Goal: Information Seeking & Learning: Check status

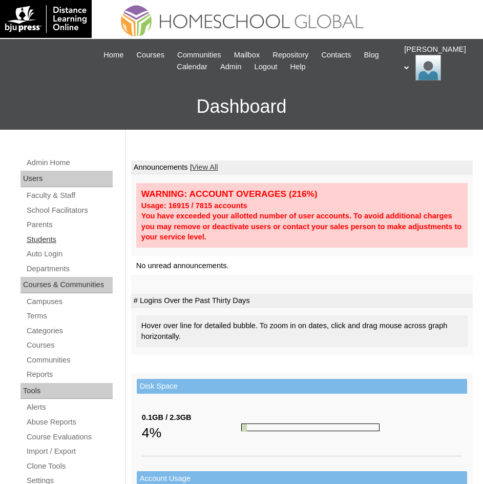
click at [49, 238] on link "Students" at bounding box center [69, 239] width 87 height 13
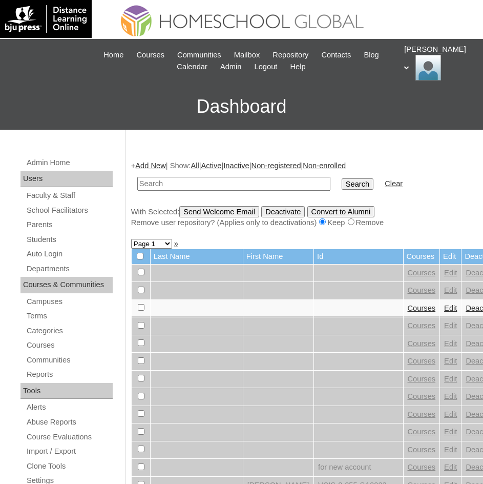
click at [210, 179] on input "text" at bounding box center [233, 184] width 193 height 14
paste input "Amara Lucia Ventura"
type input "Amara Lucia Ventura"
click at [342, 181] on input "Search" at bounding box center [358, 183] width 32 height 11
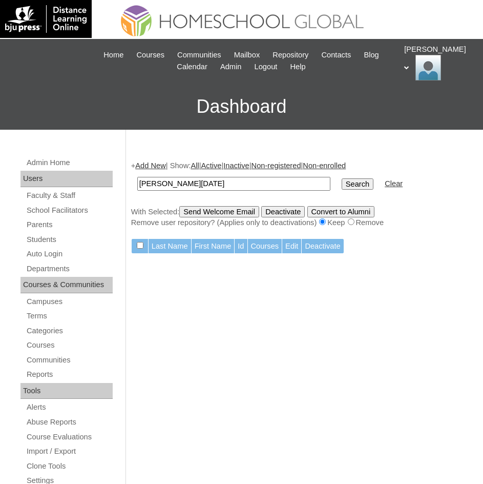
drag, startPoint x: 244, startPoint y: 184, endPoint x: 190, endPoint y: 174, distance: 55.3
click at [190, 174] on td "Amara Lucia Ventura" at bounding box center [233, 184] width 203 height 24
type input "Amara Lucia"
click at [342, 186] on input "Search" at bounding box center [358, 183] width 32 height 11
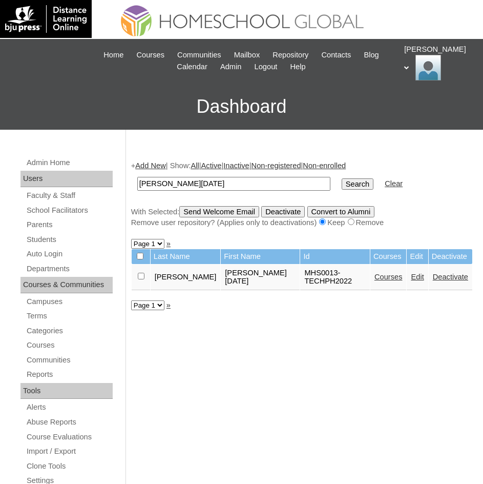
click at [374, 273] on link "Courses" at bounding box center [388, 277] width 28 height 8
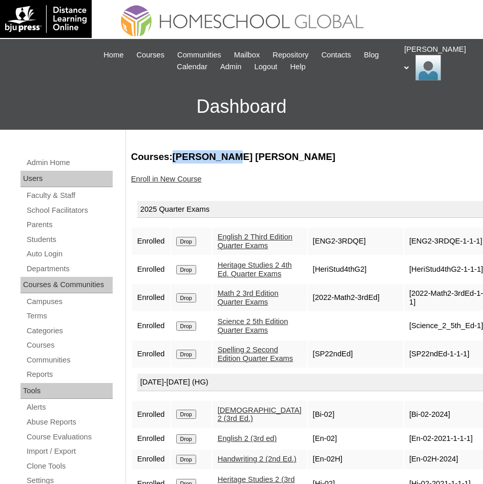
drag, startPoint x: 172, startPoint y: 154, endPoint x: 234, endPoint y: 157, distance: 62.0
click at [234, 157] on h3 "Courses:Yuson Amara Lucia" at bounding box center [302, 156] width 342 height 13
copy h3 "Yuson Amara"
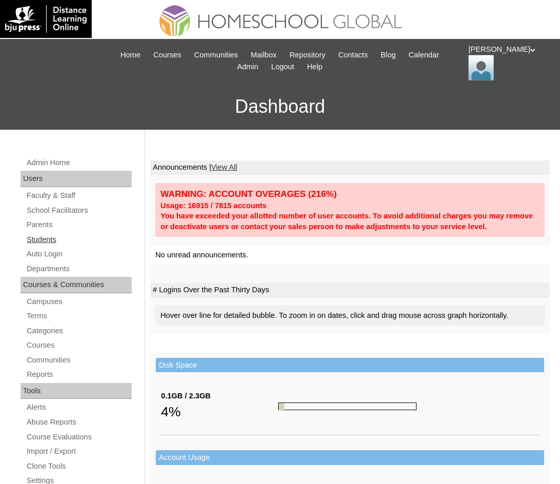
click at [50, 235] on link "Students" at bounding box center [79, 239] width 106 height 13
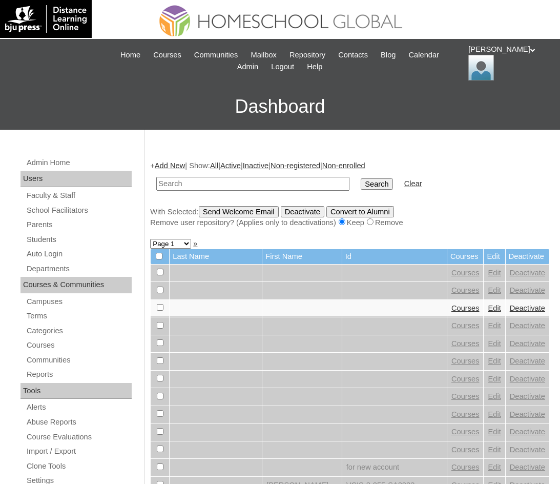
paste input "Seven [PERSON_NAME]"
type input "Seven [PERSON_NAME]"
click at [356, 177] on td "Search" at bounding box center [377, 184] width 42 height 24
click at [361, 182] on input "Search" at bounding box center [377, 183] width 32 height 11
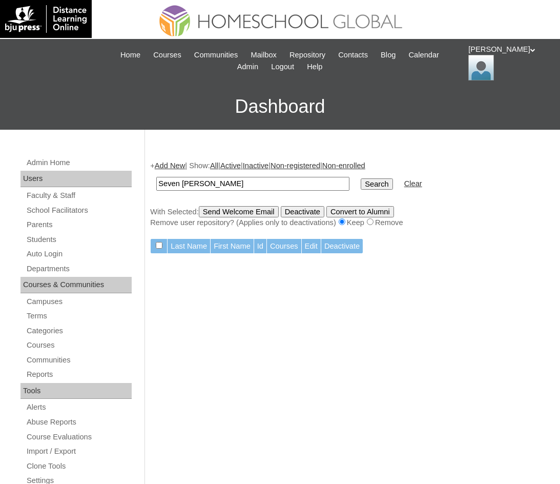
drag, startPoint x: 260, startPoint y: 187, endPoint x: 202, endPoint y: 180, distance: 58.4
click at [202, 180] on input "Seven [PERSON_NAME]" at bounding box center [252, 184] width 193 height 14
type input "Seven Keon"
click at [361, 186] on input "Search" at bounding box center [377, 183] width 32 height 11
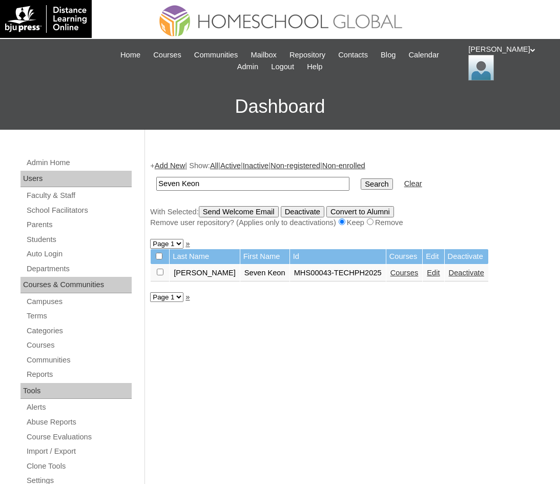
click at [390, 272] on link "Courses" at bounding box center [404, 272] width 28 height 8
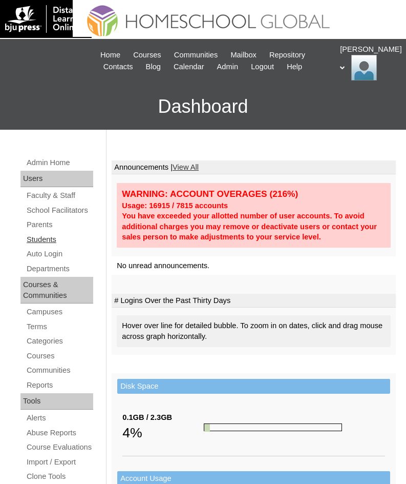
click at [48, 237] on link "Students" at bounding box center [60, 239] width 68 height 13
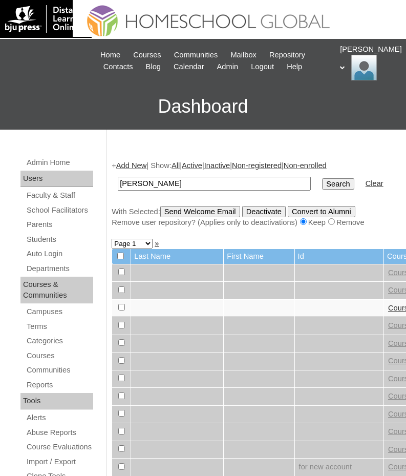
type input "[PERSON_NAME]"
click at [322, 181] on input "Search" at bounding box center [338, 183] width 32 height 11
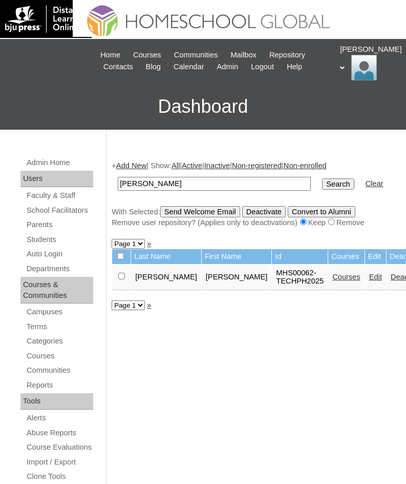
click at [332, 281] on link "Courses" at bounding box center [346, 277] width 28 height 8
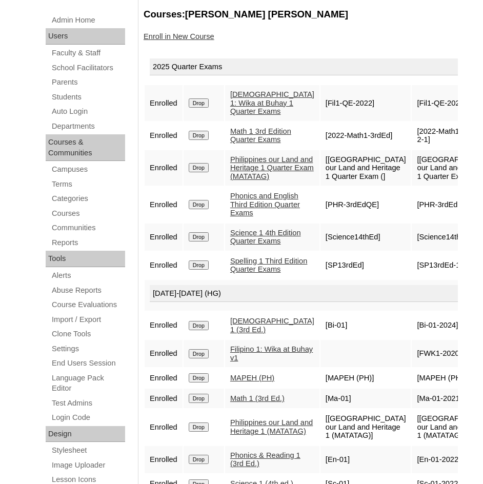
scroll to position [154, 0]
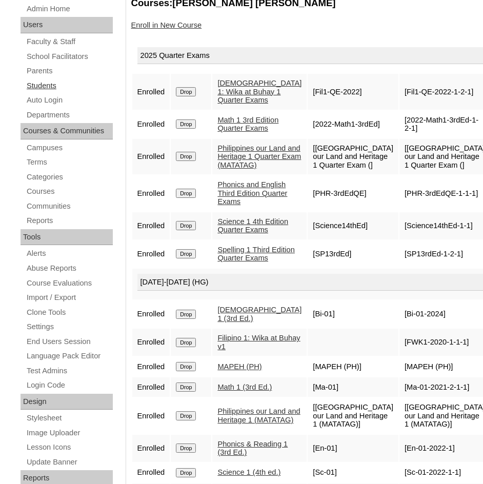
click at [40, 88] on link "Students" at bounding box center [69, 85] width 87 height 13
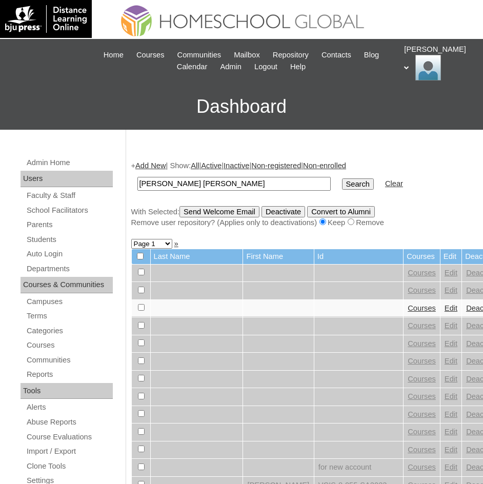
type input "[PERSON_NAME] [PERSON_NAME]"
click at [342, 181] on input "Search" at bounding box center [358, 183] width 32 height 11
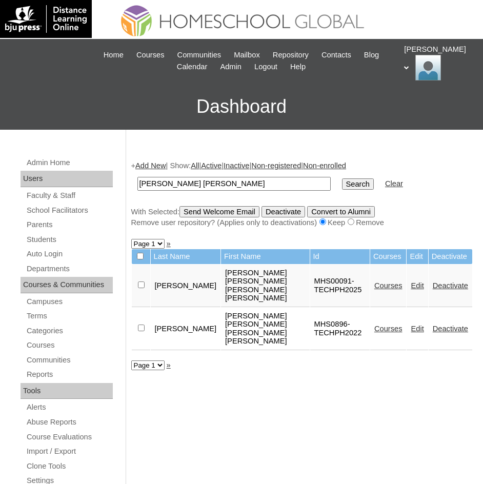
click at [383, 282] on link "Courses" at bounding box center [388, 285] width 28 height 8
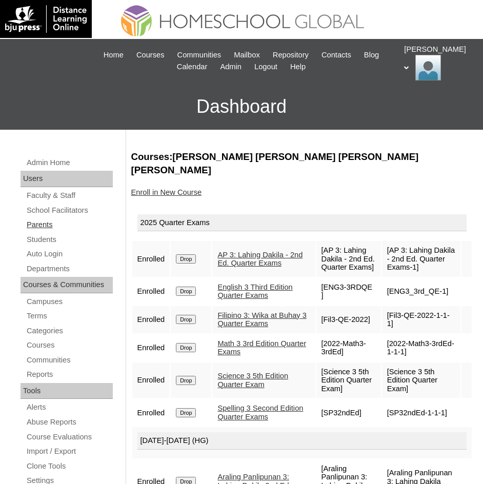
click at [52, 227] on link "Parents" at bounding box center [69, 224] width 87 height 13
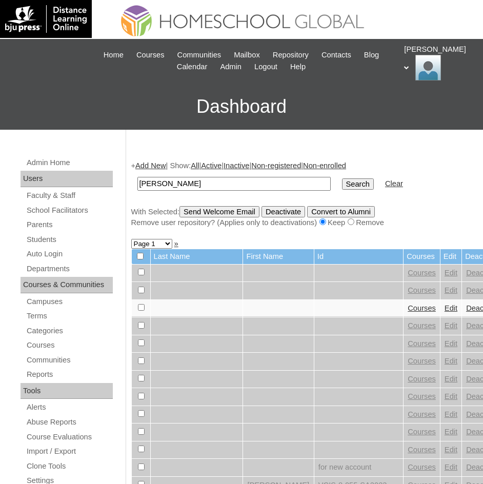
type input "[PERSON_NAME]"
click at [342, 179] on input "Search" at bounding box center [358, 183] width 32 height 11
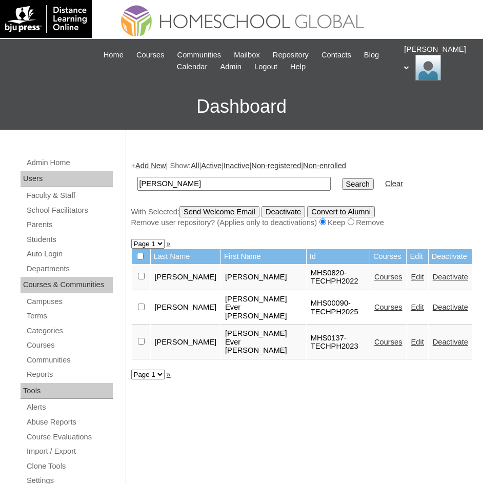
click at [379, 311] on link "Courses" at bounding box center [388, 307] width 28 height 8
